Goal: Find specific page/section: Find specific page/section

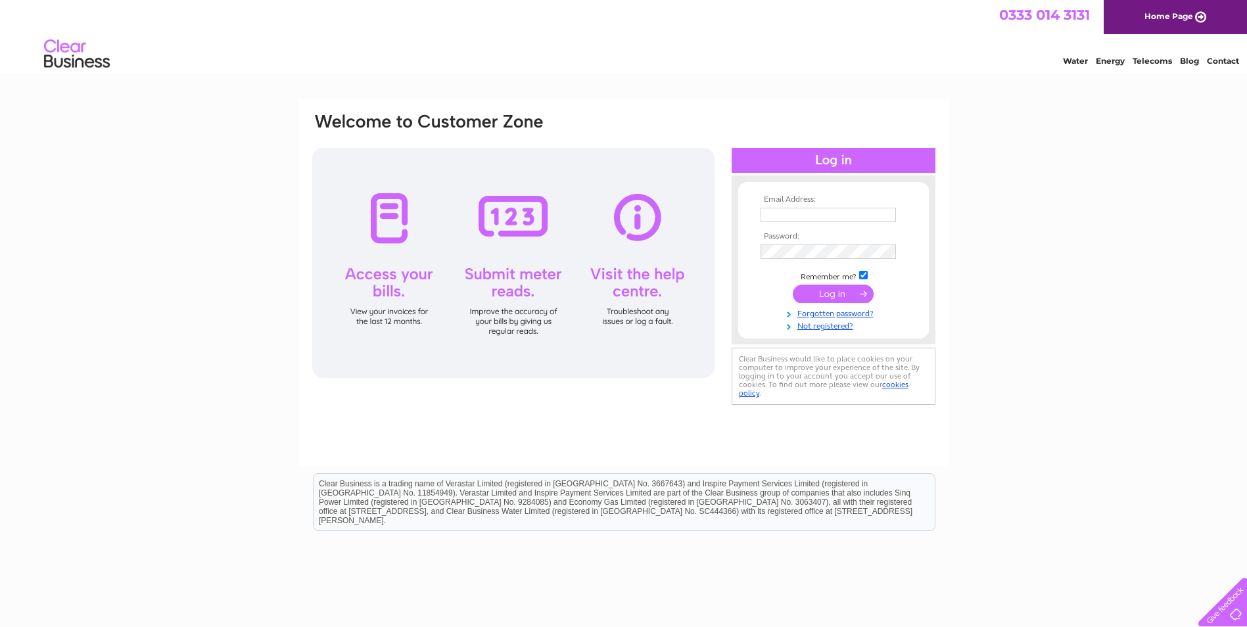
type input "accounts@deval-ltd.co.uk"
click at [829, 293] on input "submit" at bounding box center [833, 294] width 81 height 18
click at [811, 298] on input "submit" at bounding box center [833, 294] width 81 height 18
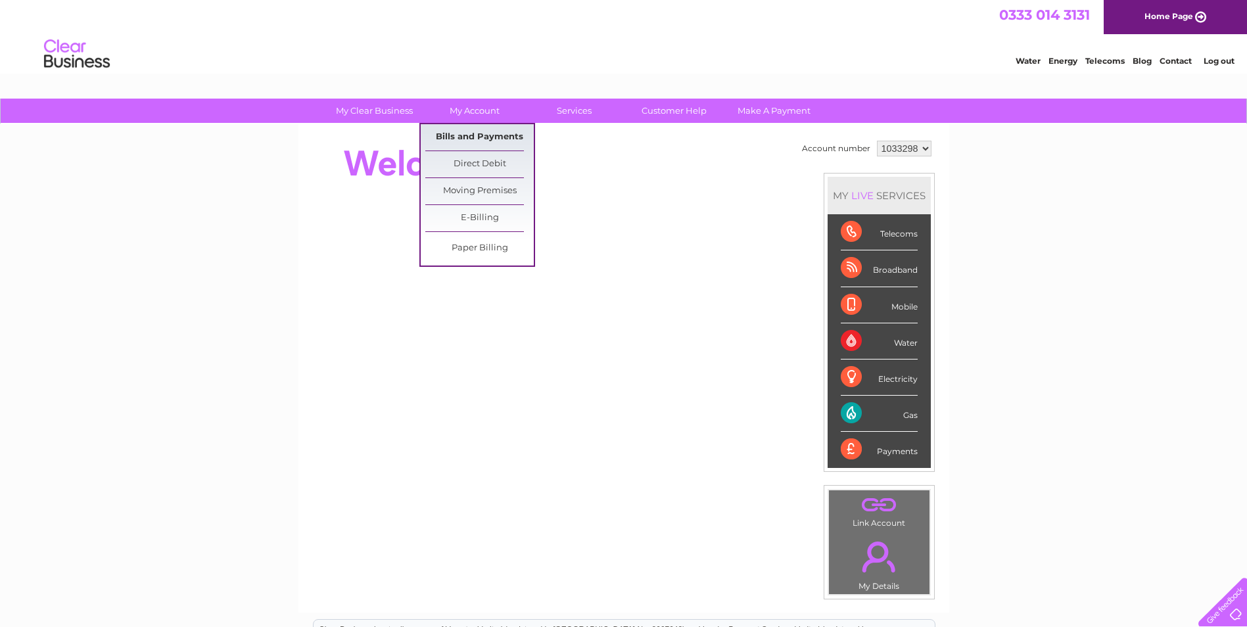
click at [466, 137] on link "Bills and Payments" at bounding box center [479, 137] width 109 height 26
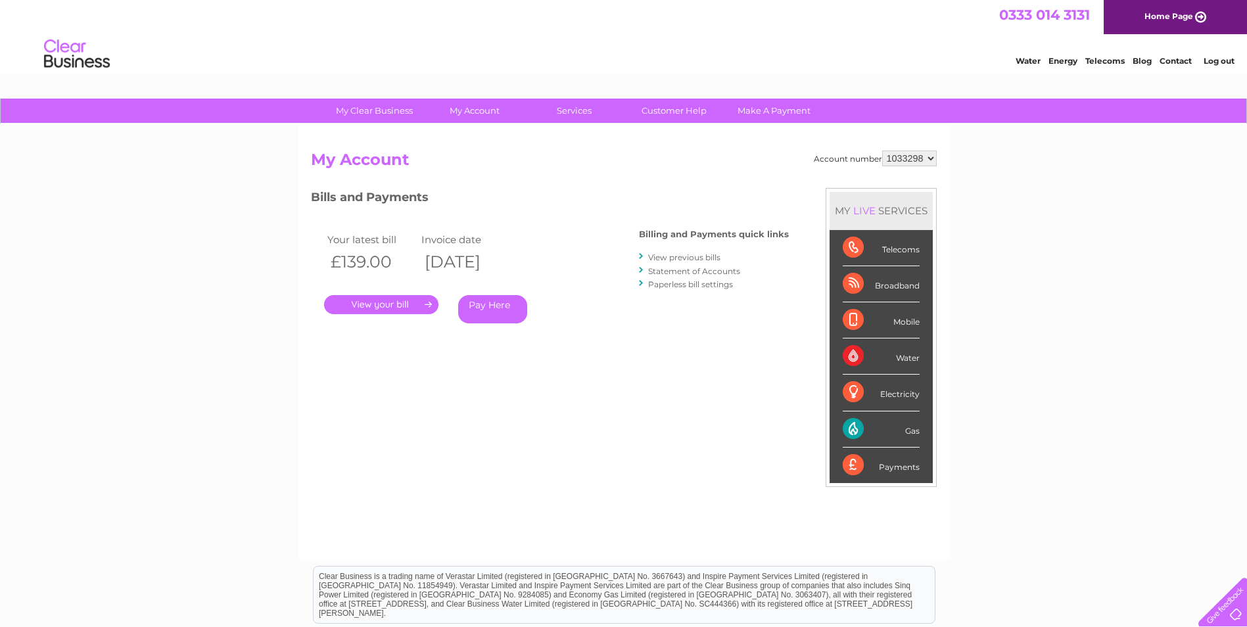
click at [390, 306] on link "." at bounding box center [381, 304] width 114 height 19
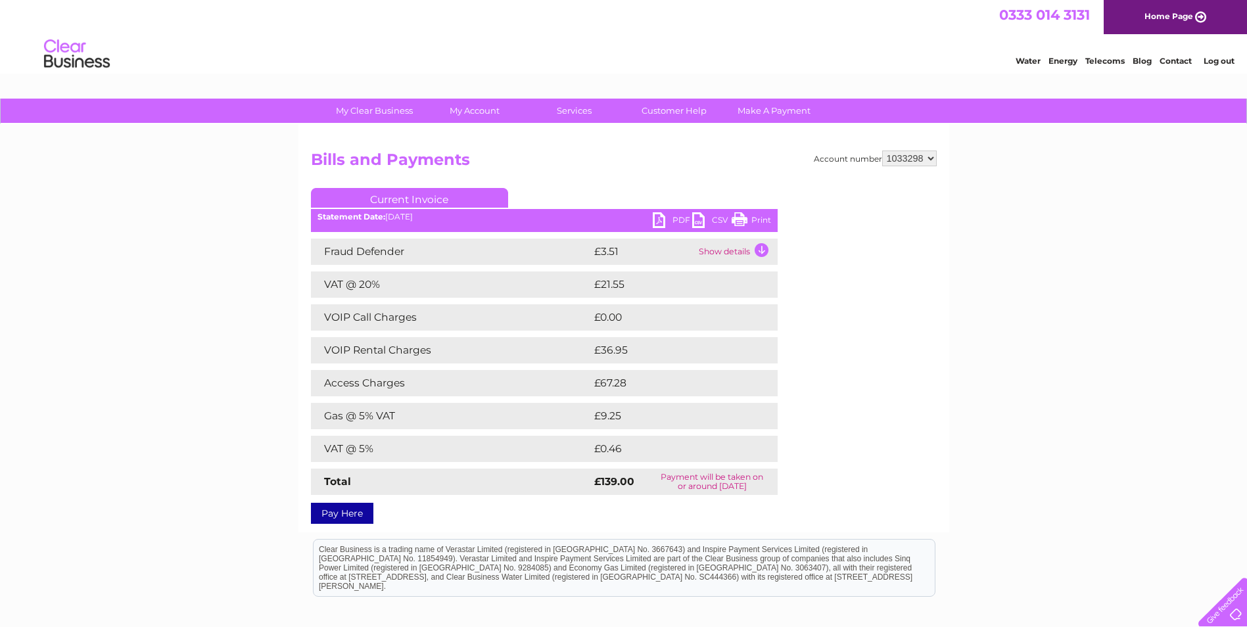
click at [663, 221] on link "PDF" at bounding box center [672, 221] width 39 height 19
